Goal: Task Accomplishment & Management: Use online tool/utility

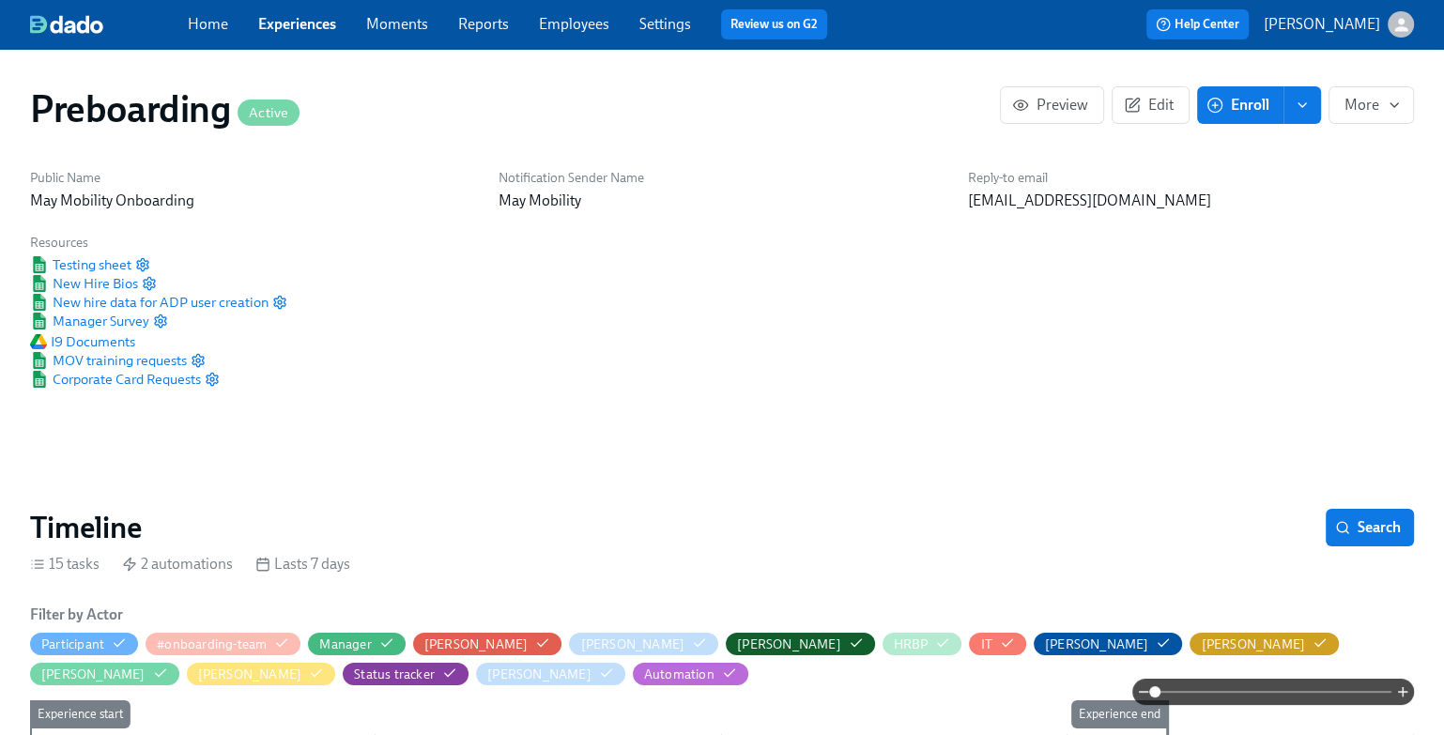
click at [291, 15] on link "Experiences" at bounding box center [297, 24] width 78 height 18
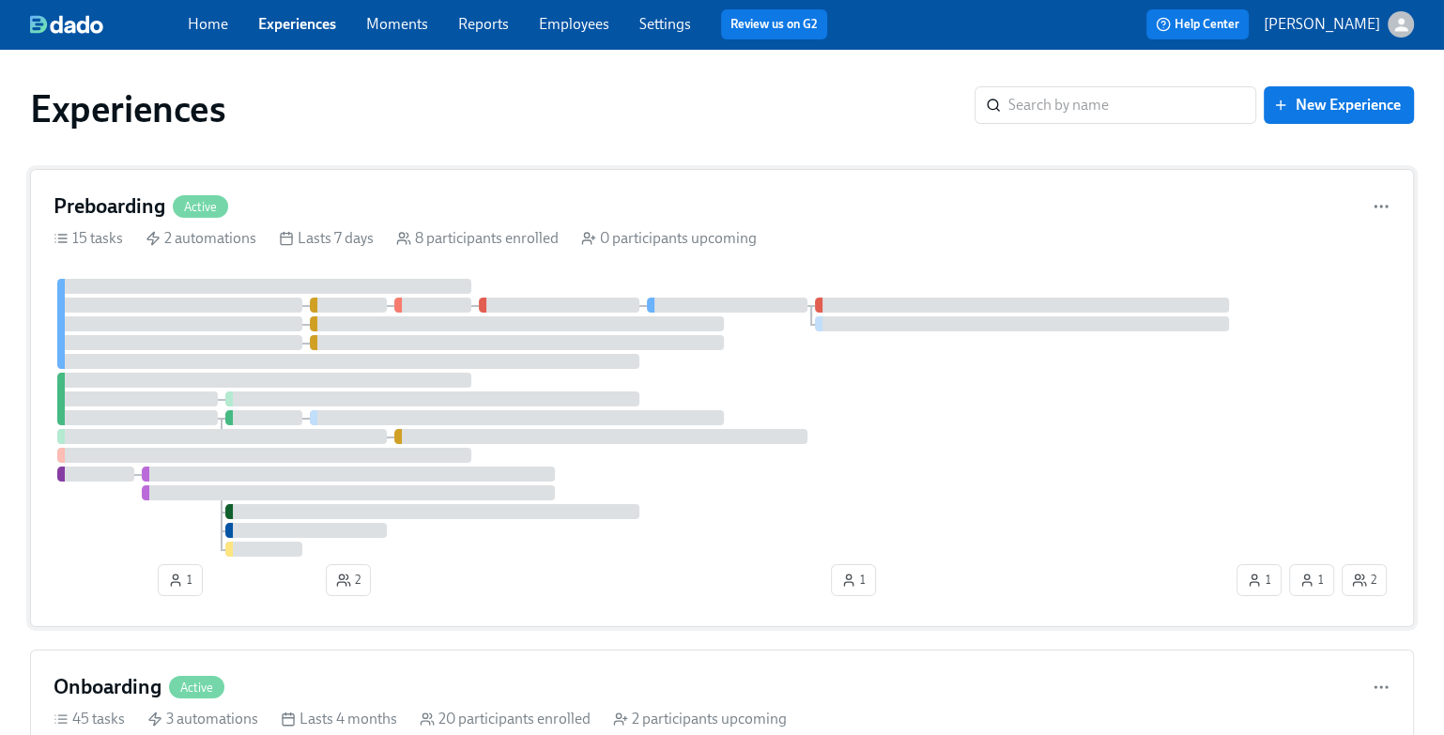
click at [919, 207] on div "Preboarding Active" at bounding box center [722, 206] width 1337 height 28
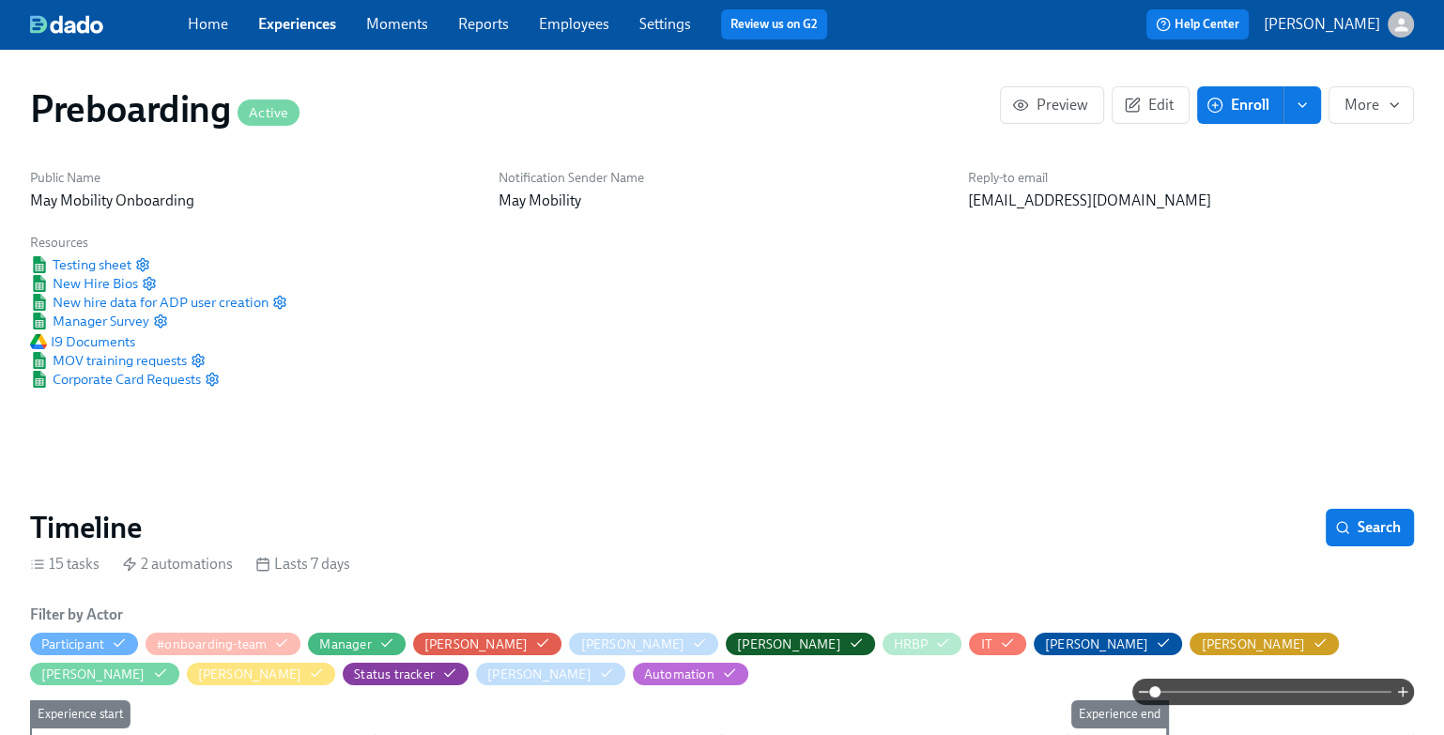
scroll to position [0, 3348]
click at [1067, 107] on span "Preview" at bounding box center [1052, 105] width 72 height 19
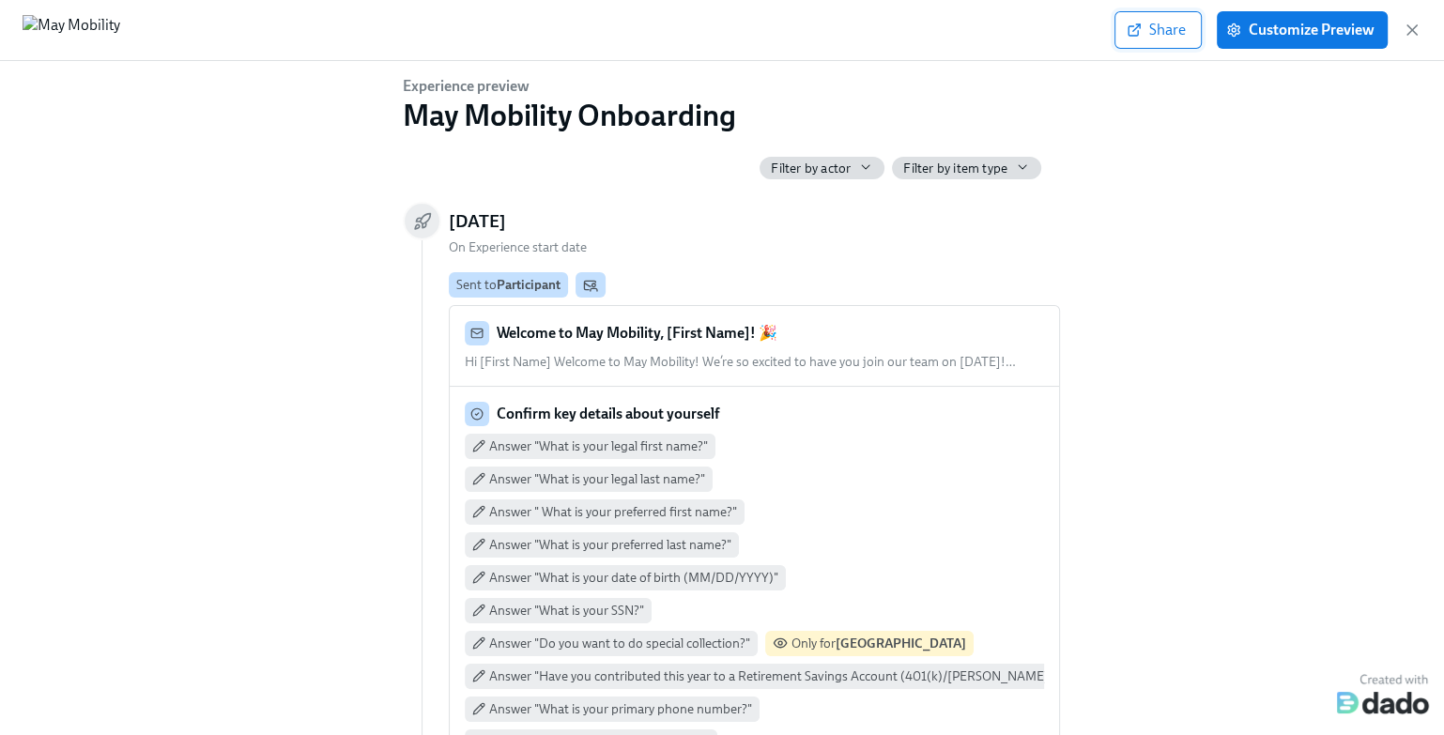
click at [1140, 34] on icon "button" at bounding box center [1134, 30] width 15 height 15
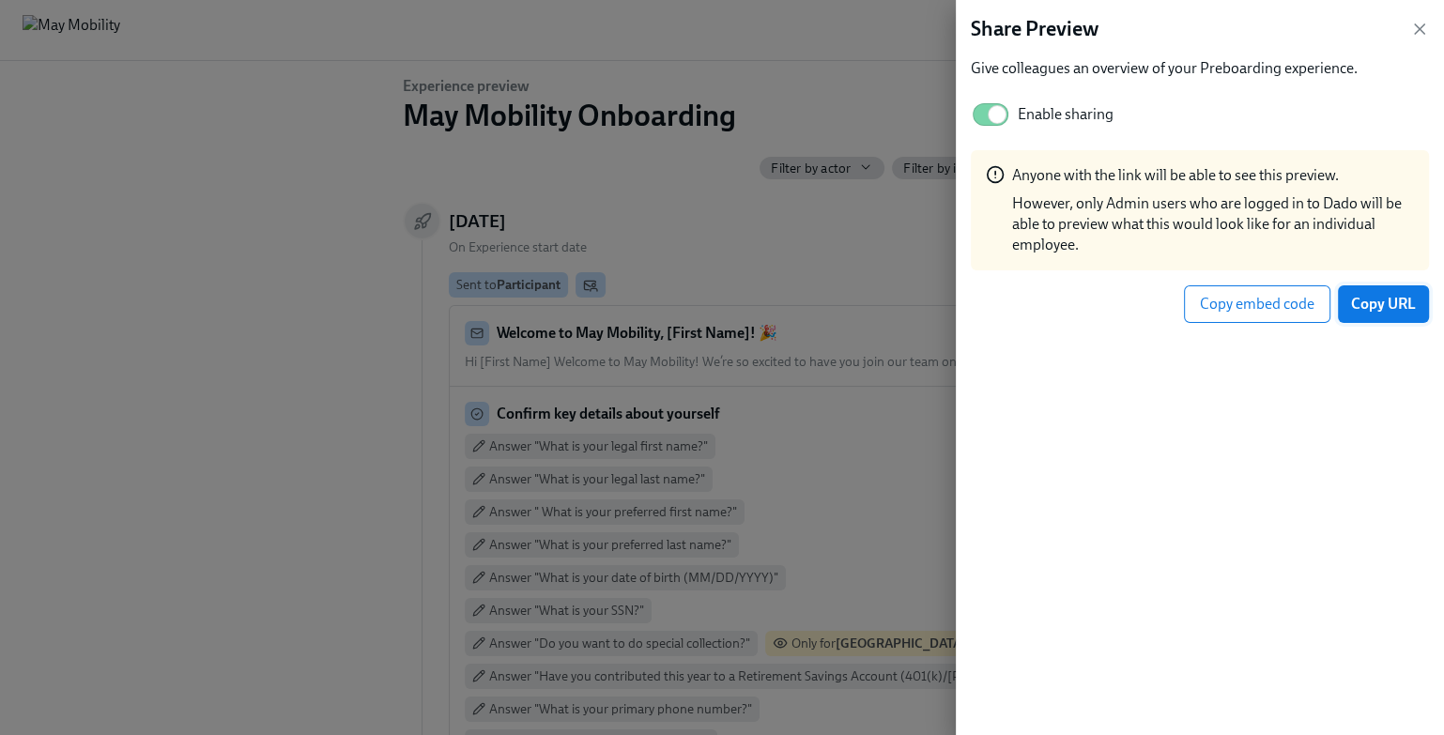
click at [1376, 306] on span "Copy URL" at bounding box center [1383, 304] width 65 height 19
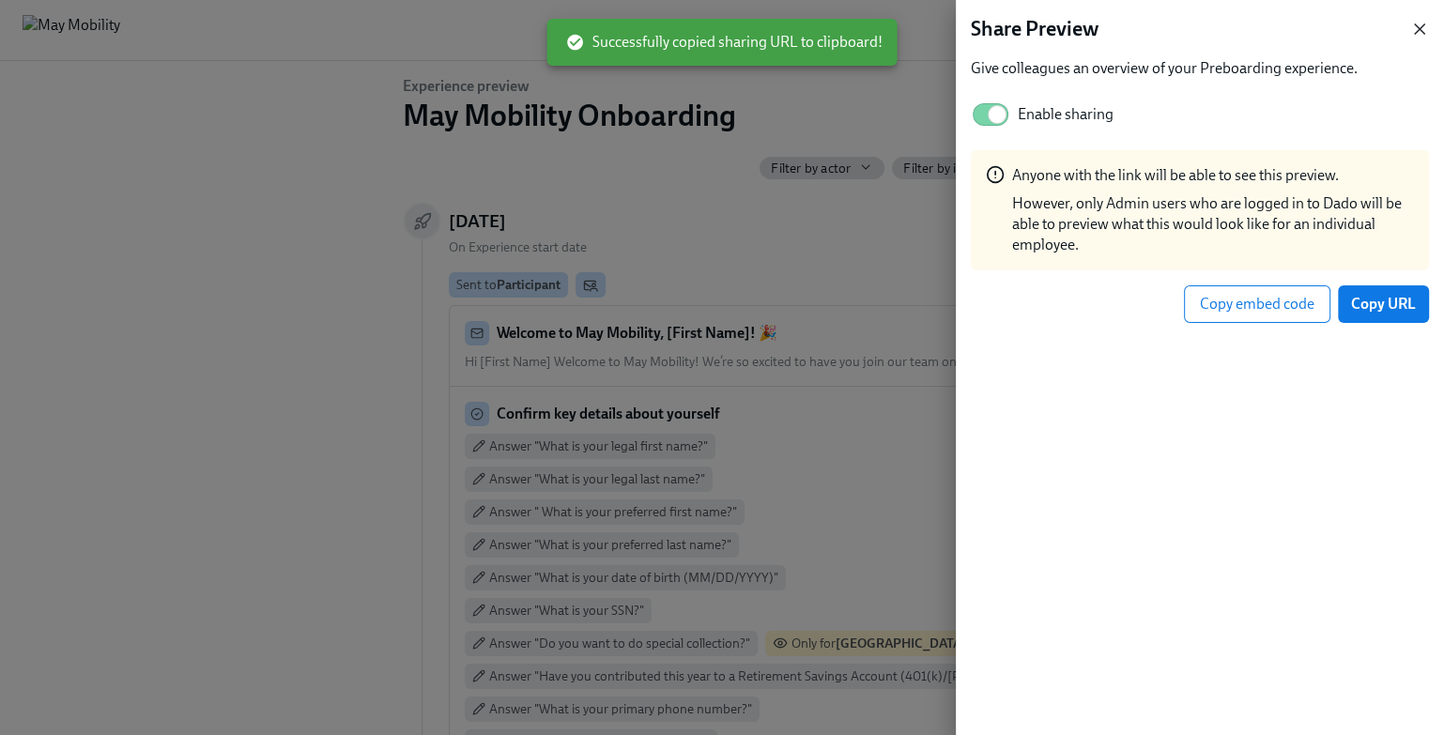
click at [1419, 34] on icon "button" at bounding box center [1419, 29] width 19 height 19
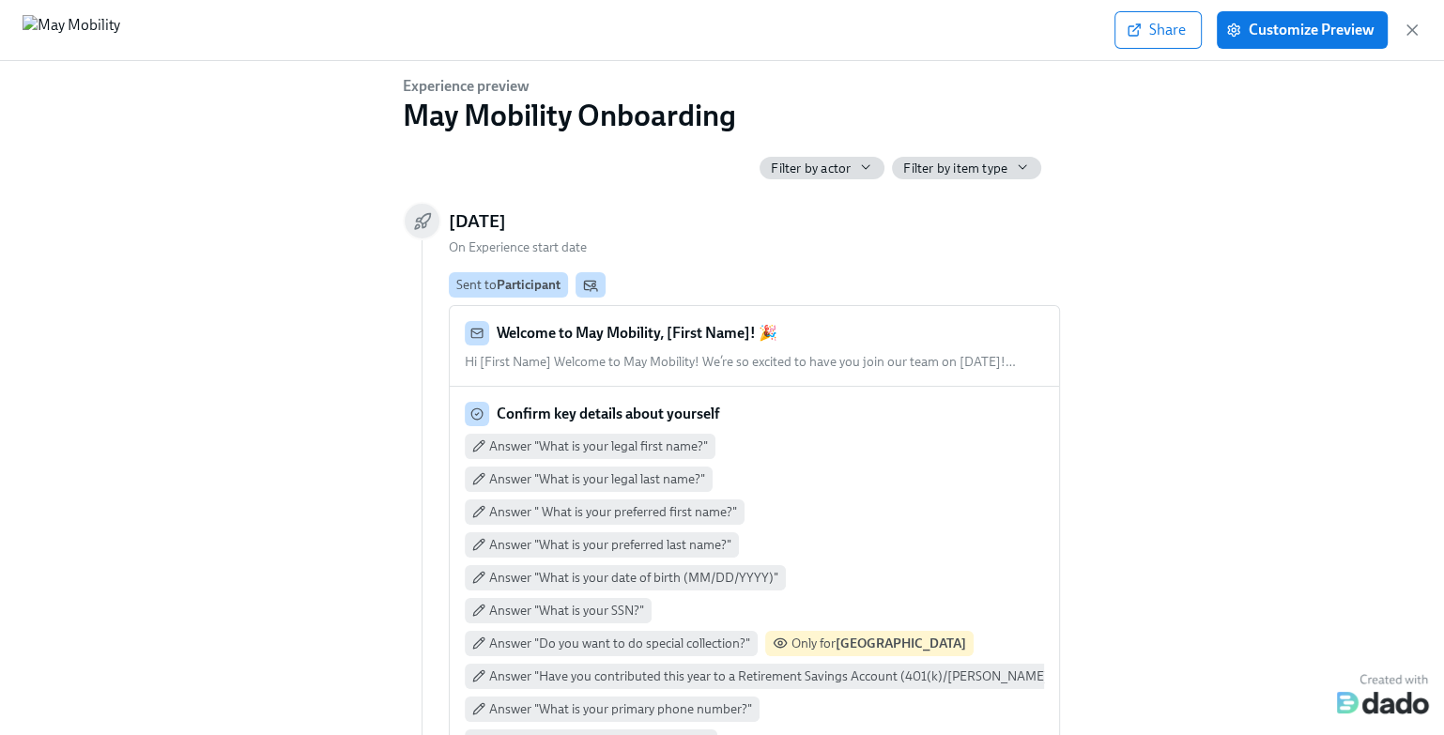
click at [865, 173] on icon "button" at bounding box center [865, 167] width 15 height 15
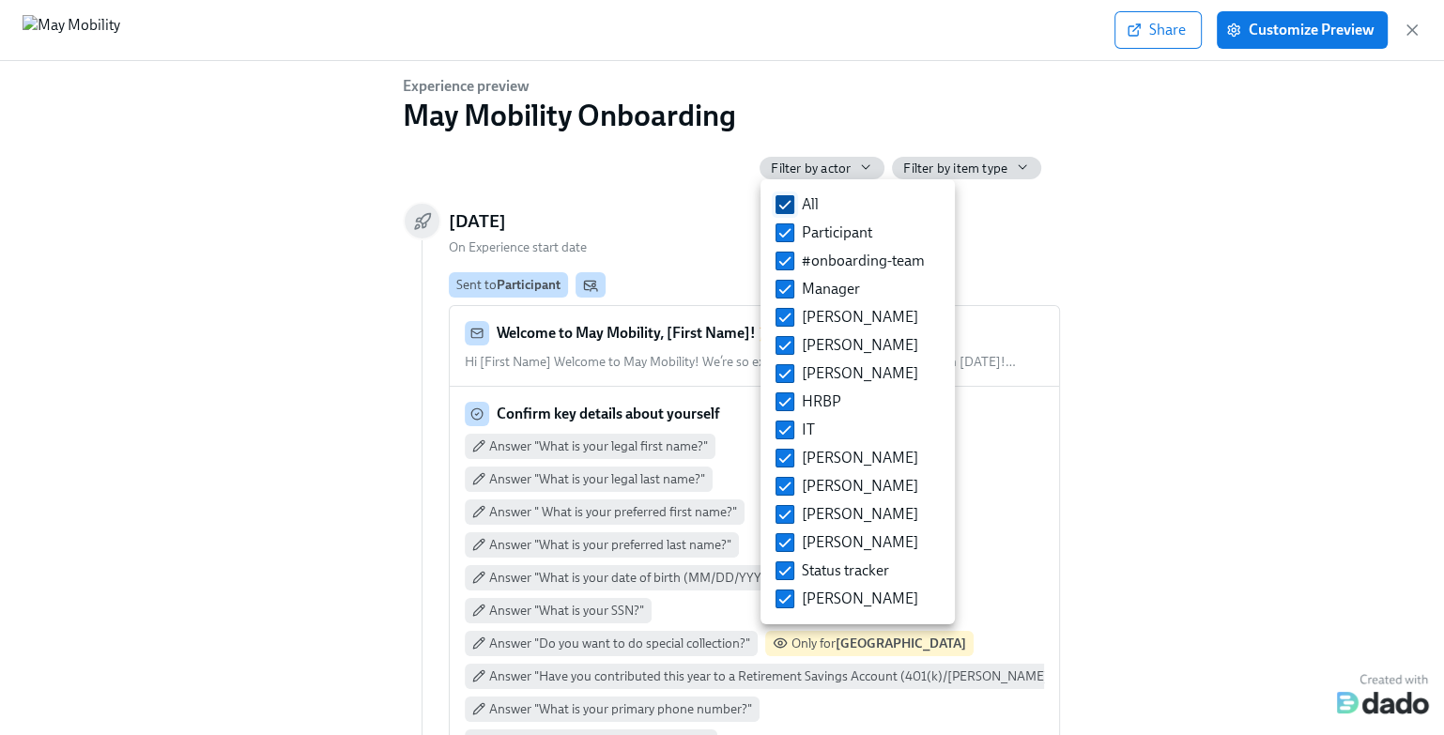
click at [806, 202] on span "All" at bounding box center [810, 204] width 17 height 21
click at [793, 202] on input "All" at bounding box center [784, 204] width 17 height 17
checkbox input "false"
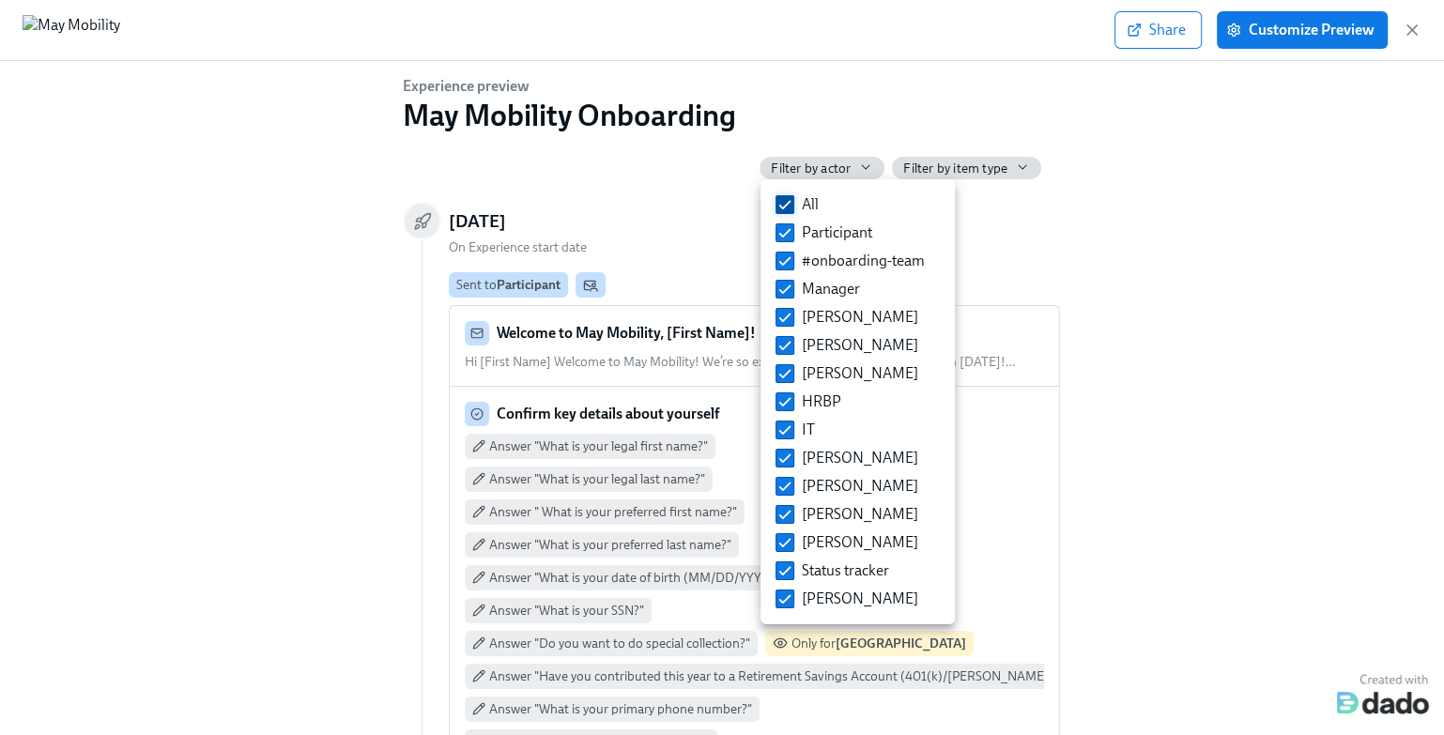
checkbox input "false"
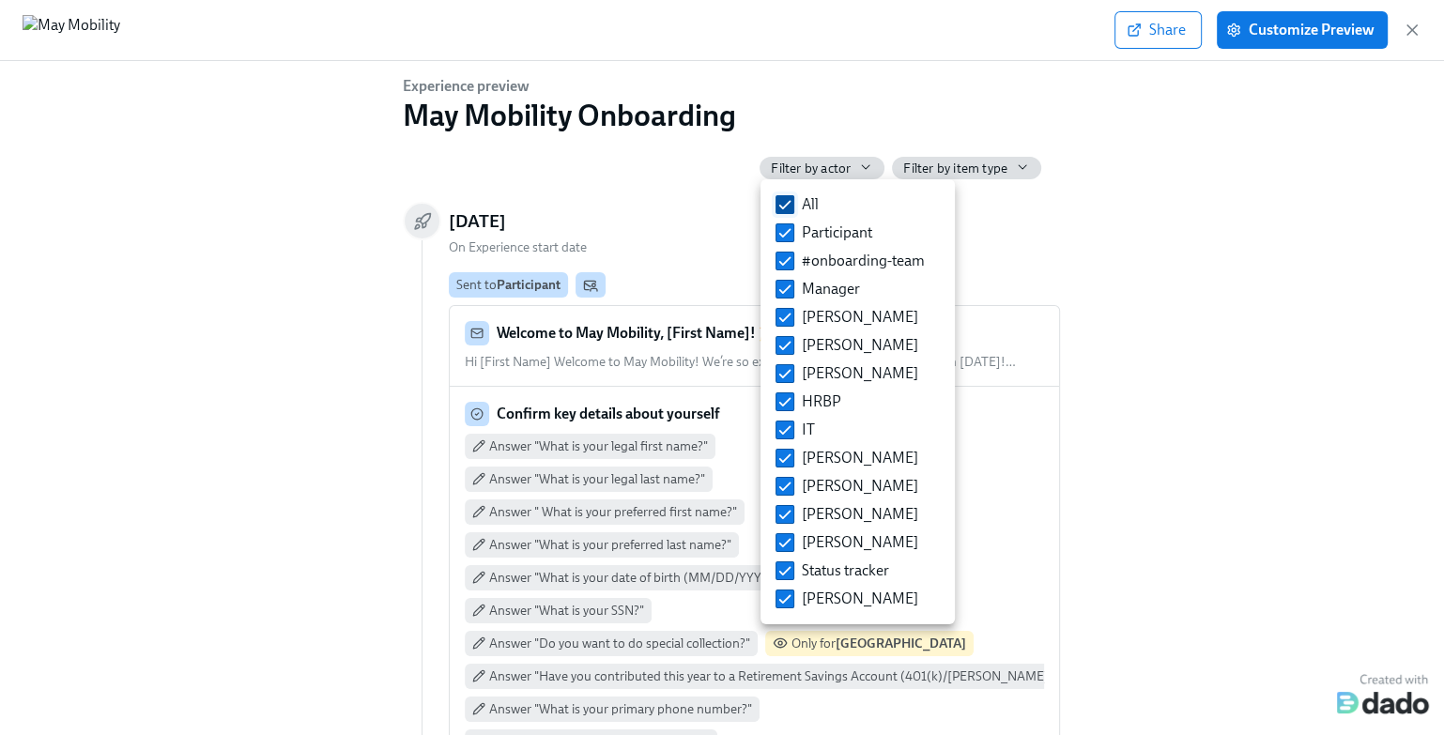
checkbox input "false"
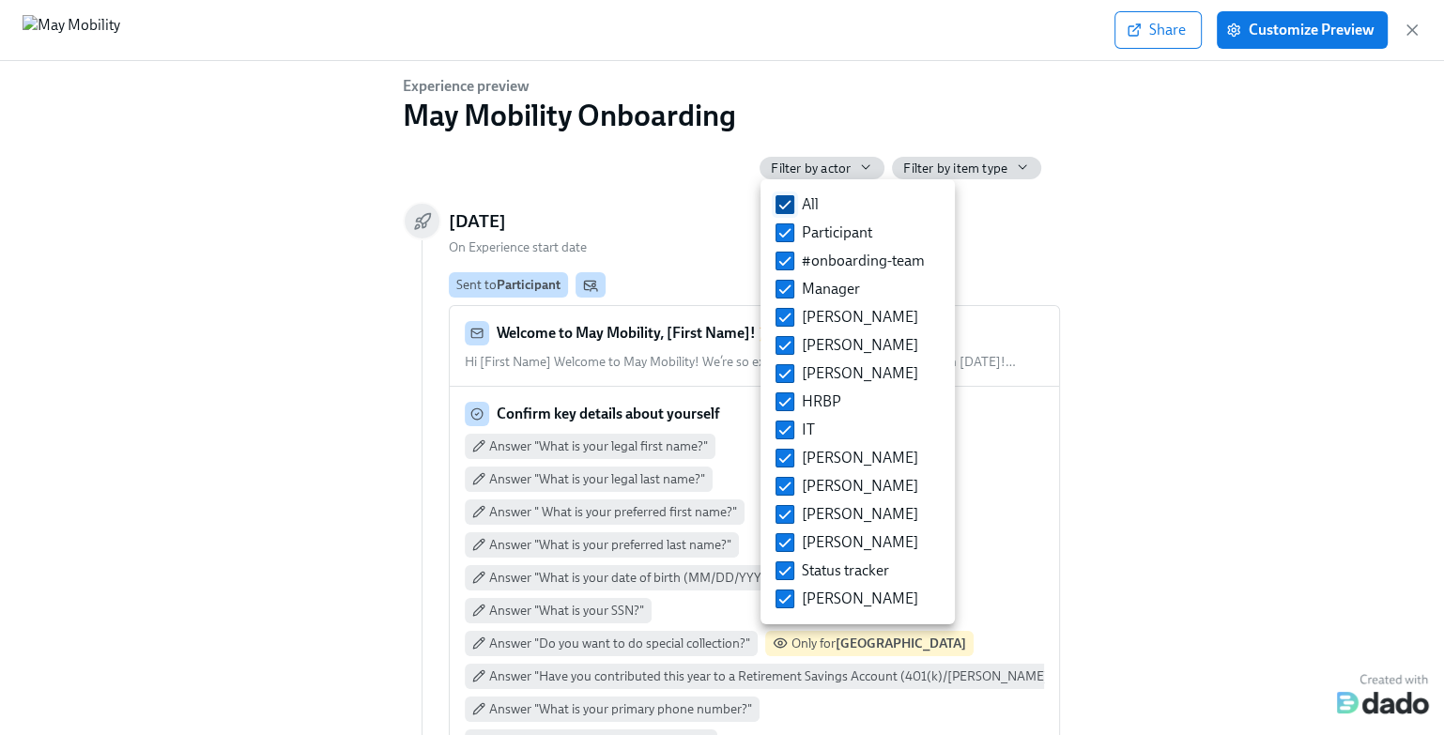
checkbox input "false"
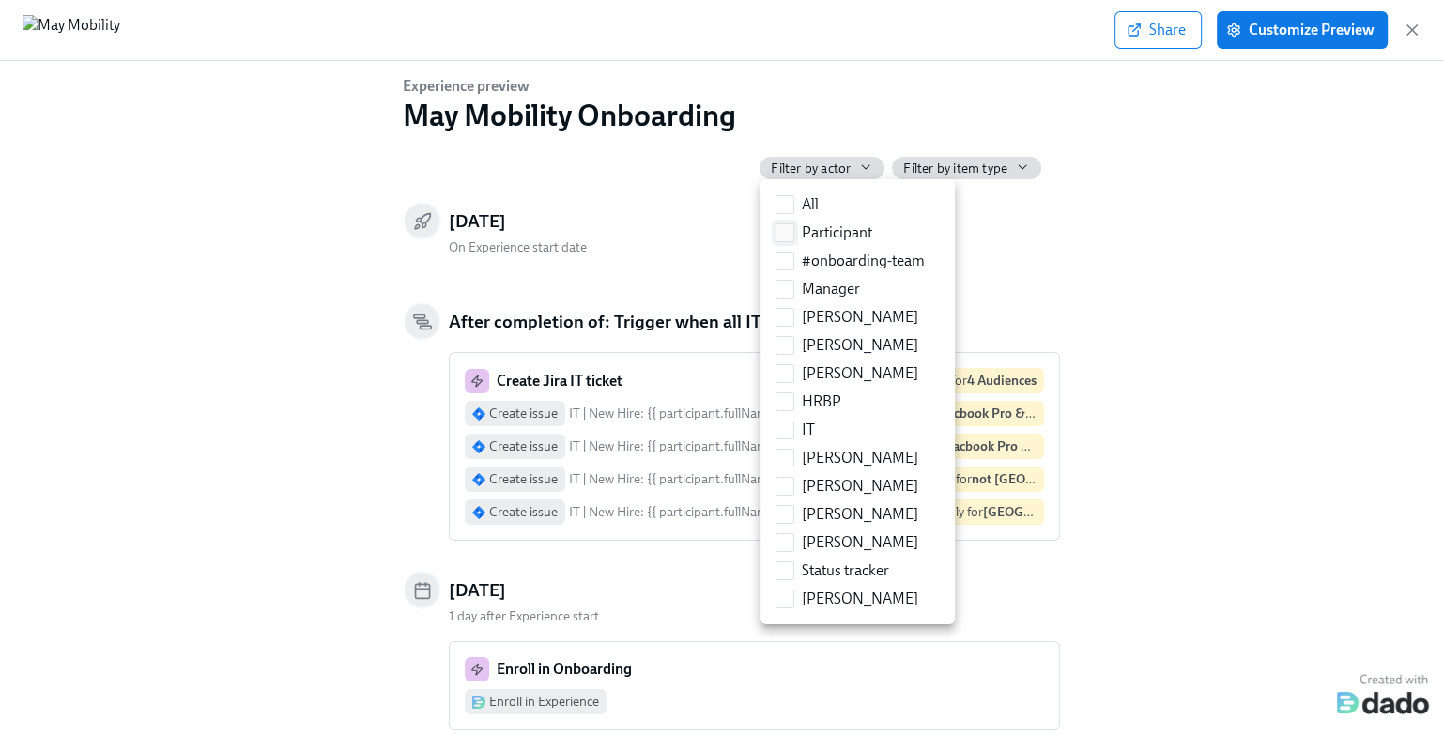
click at [828, 237] on span "Participant" at bounding box center [837, 233] width 70 height 21
click at [793, 237] on input "Participant" at bounding box center [784, 232] width 17 height 17
checkbox input "true"
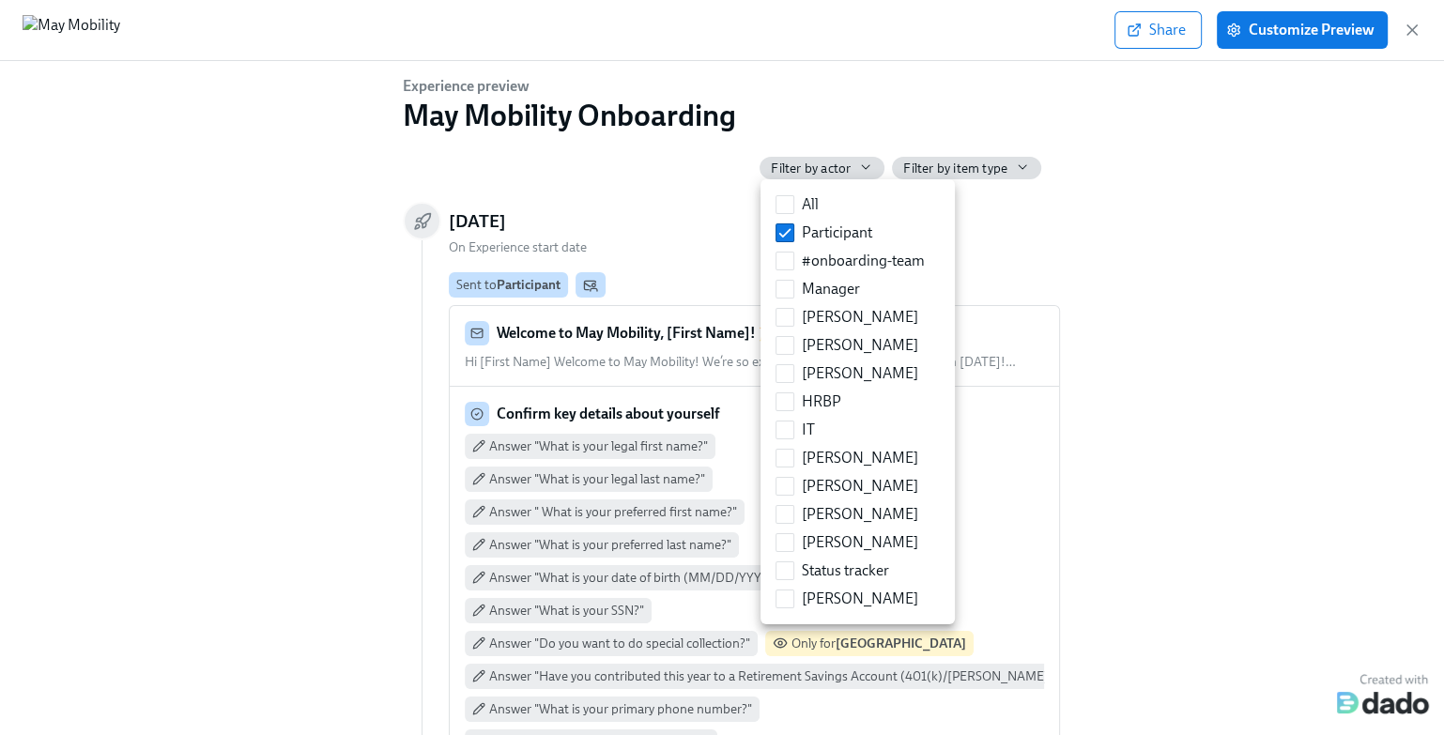
click at [1081, 253] on div at bounding box center [722, 367] width 1444 height 735
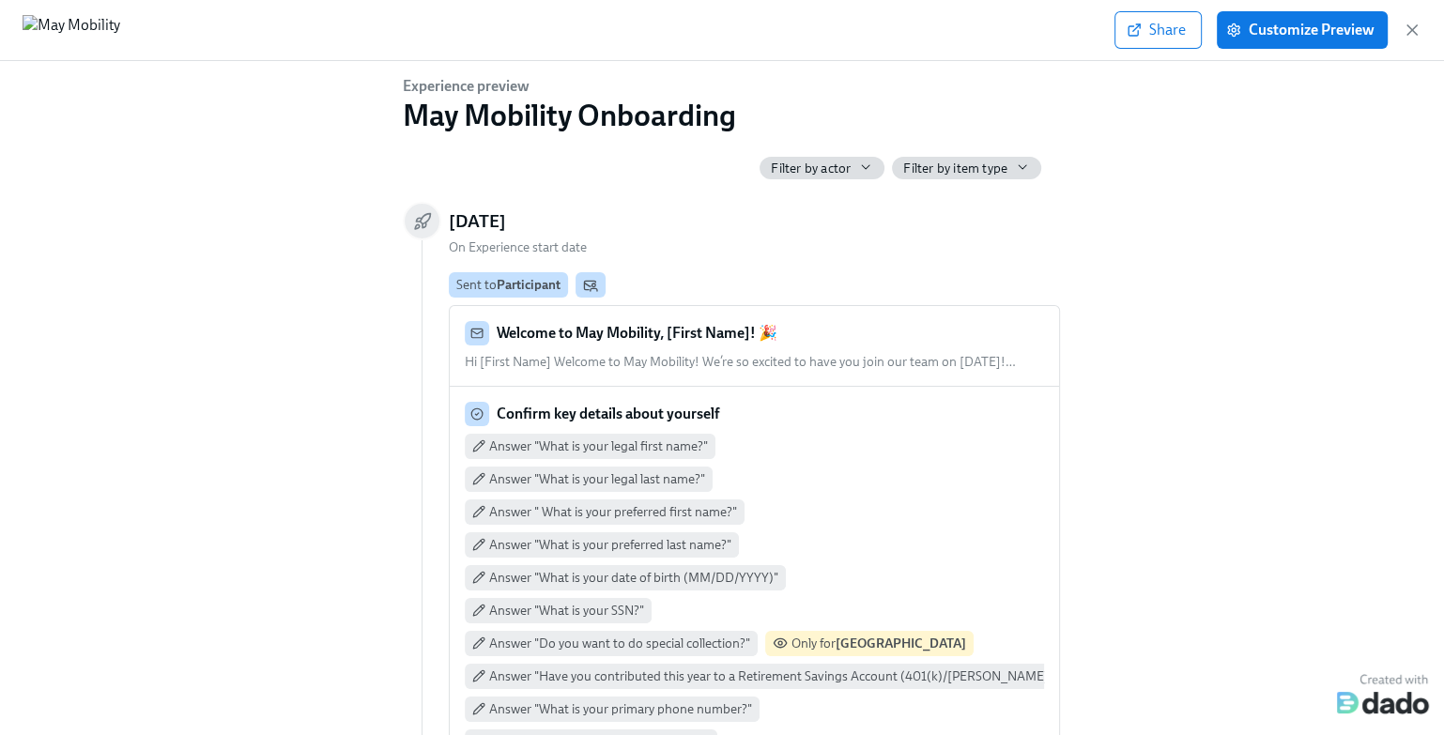
click at [673, 339] on strong "Welcome to May Mobility, [First Name]! 🎉" at bounding box center [637, 333] width 281 height 18
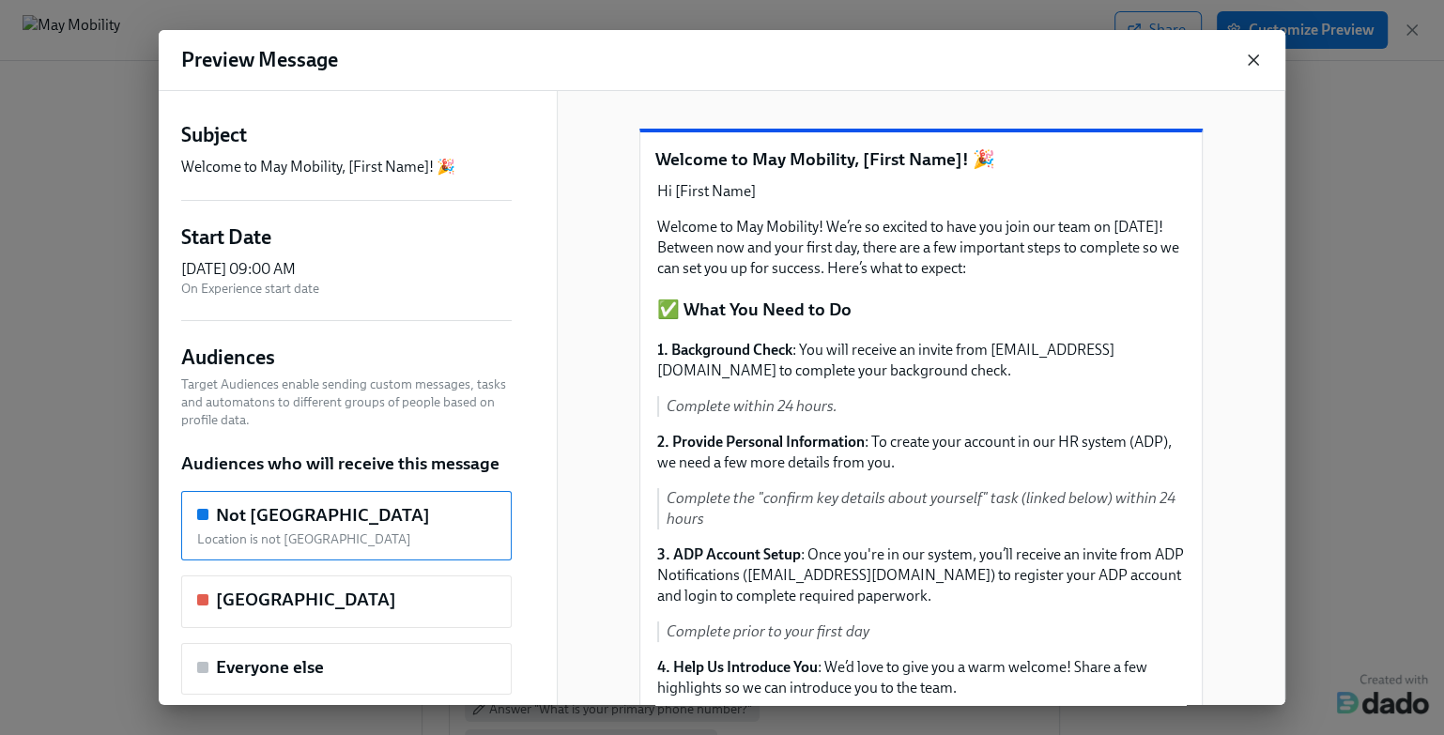
click at [1252, 59] on icon "button" at bounding box center [1253, 59] width 9 height 9
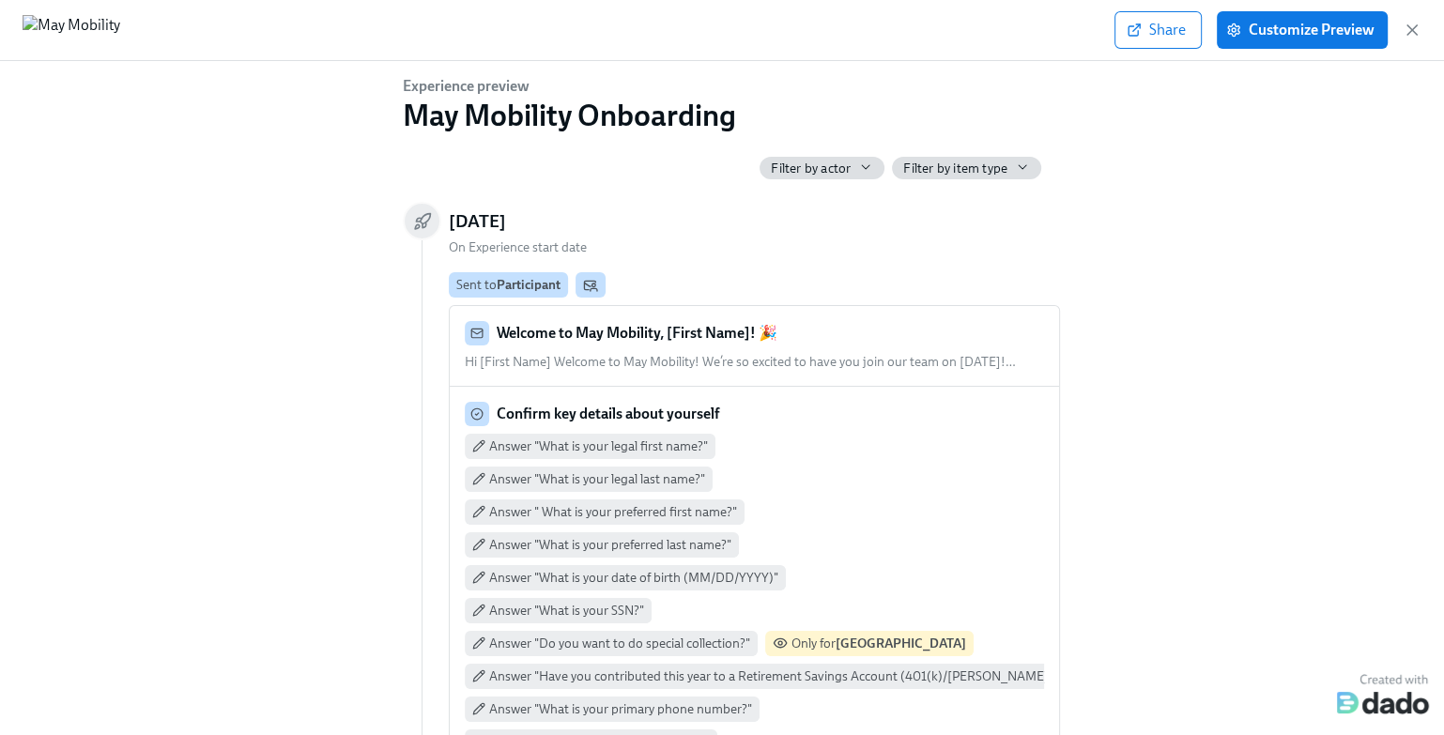
click at [835, 171] on span "Filter by actor" at bounding box center [811, 169] width 80 height 18
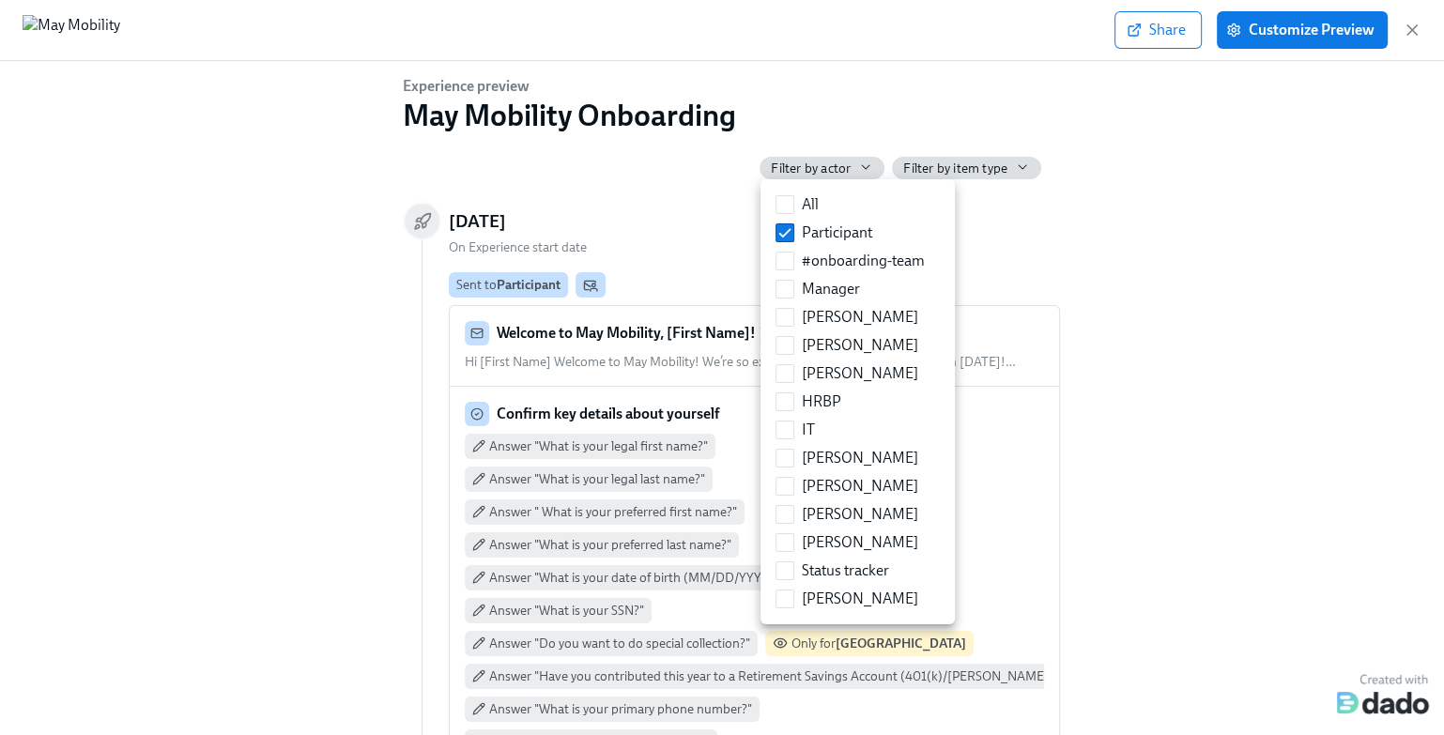
click at [1111, 208] on div at bounding box center [722, 367] width 1444 height 735
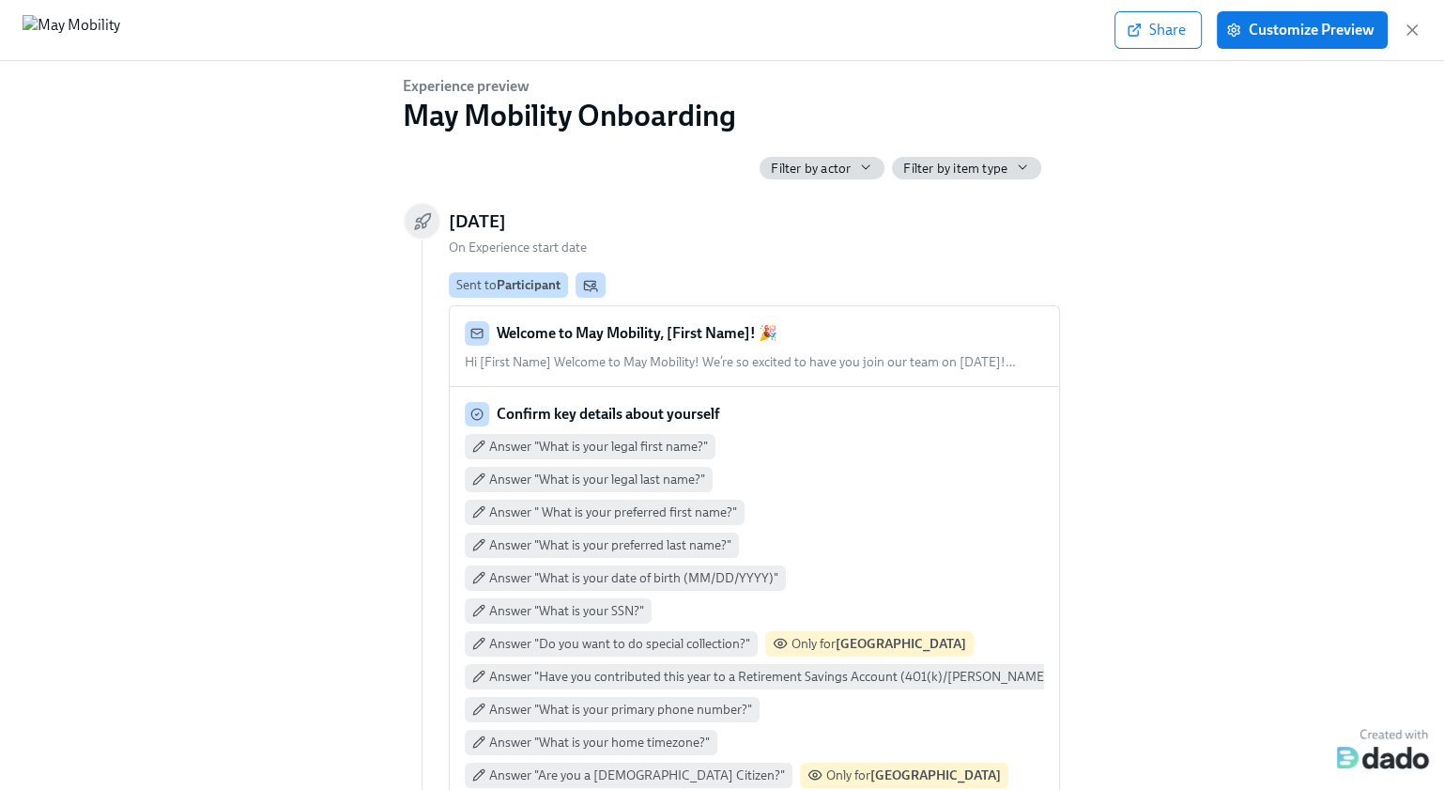
click at [948, 175] on span "Filter by item type" at bounding box center [955, 169] width 104 height 18
click at [948, 169] on div at bounding box center [722, 395] width 1444 height 790
